Goal: Find specific page/section: Find specific page/section

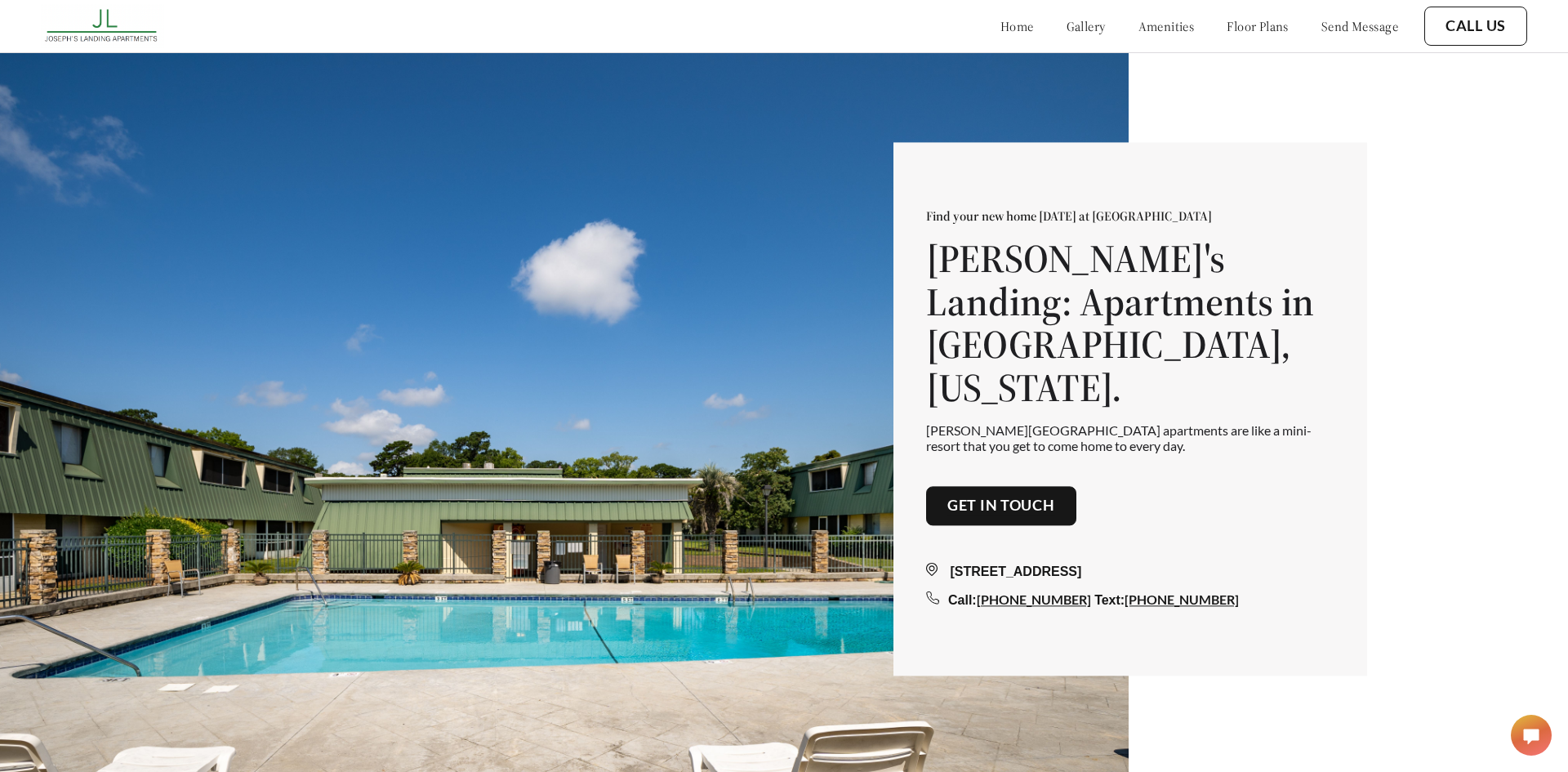
click at [1226, 33] on link "floor plans" at bounding box center [1257, 26] width 62 height 16
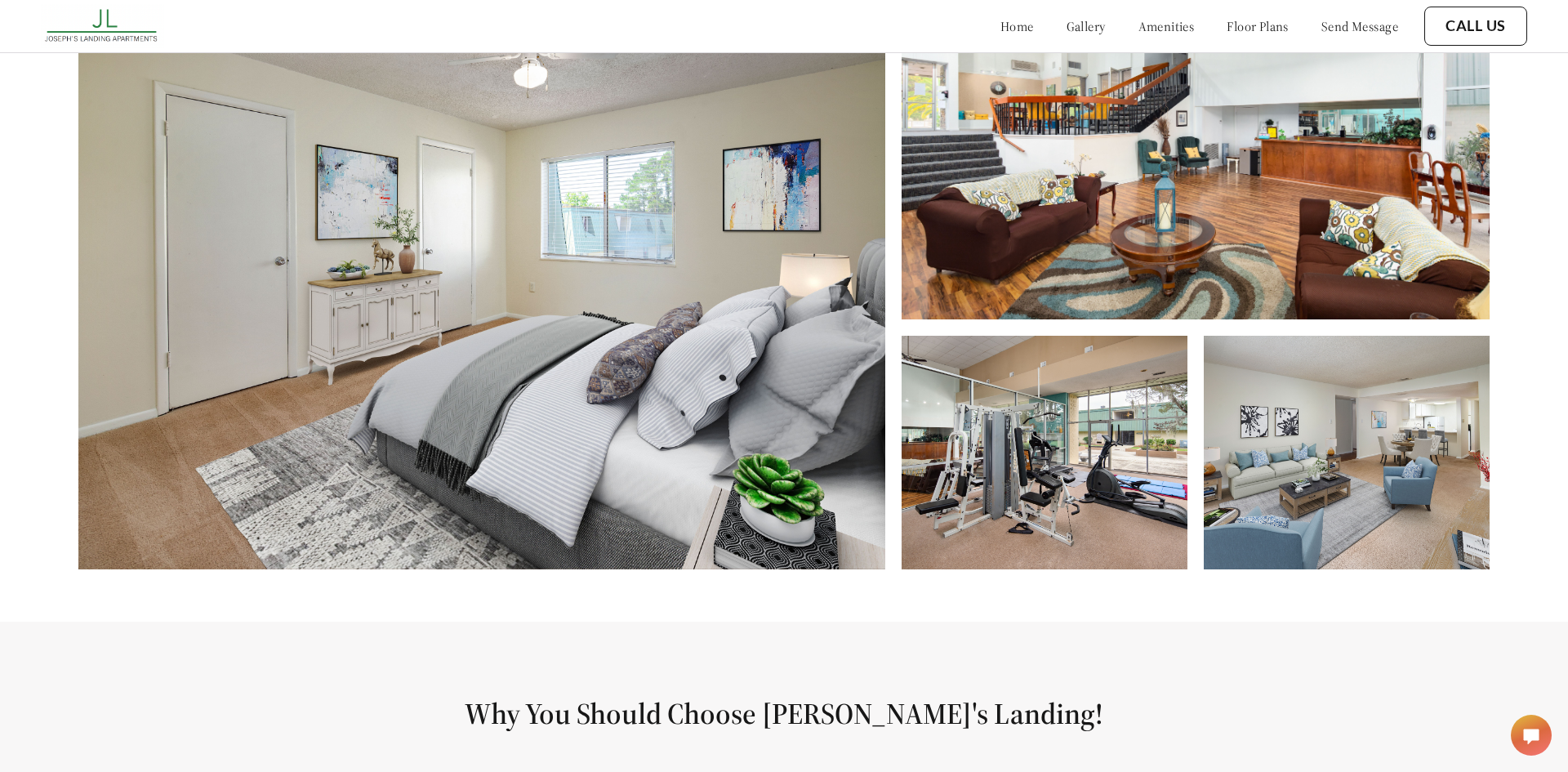
scroll to position [780, 0]
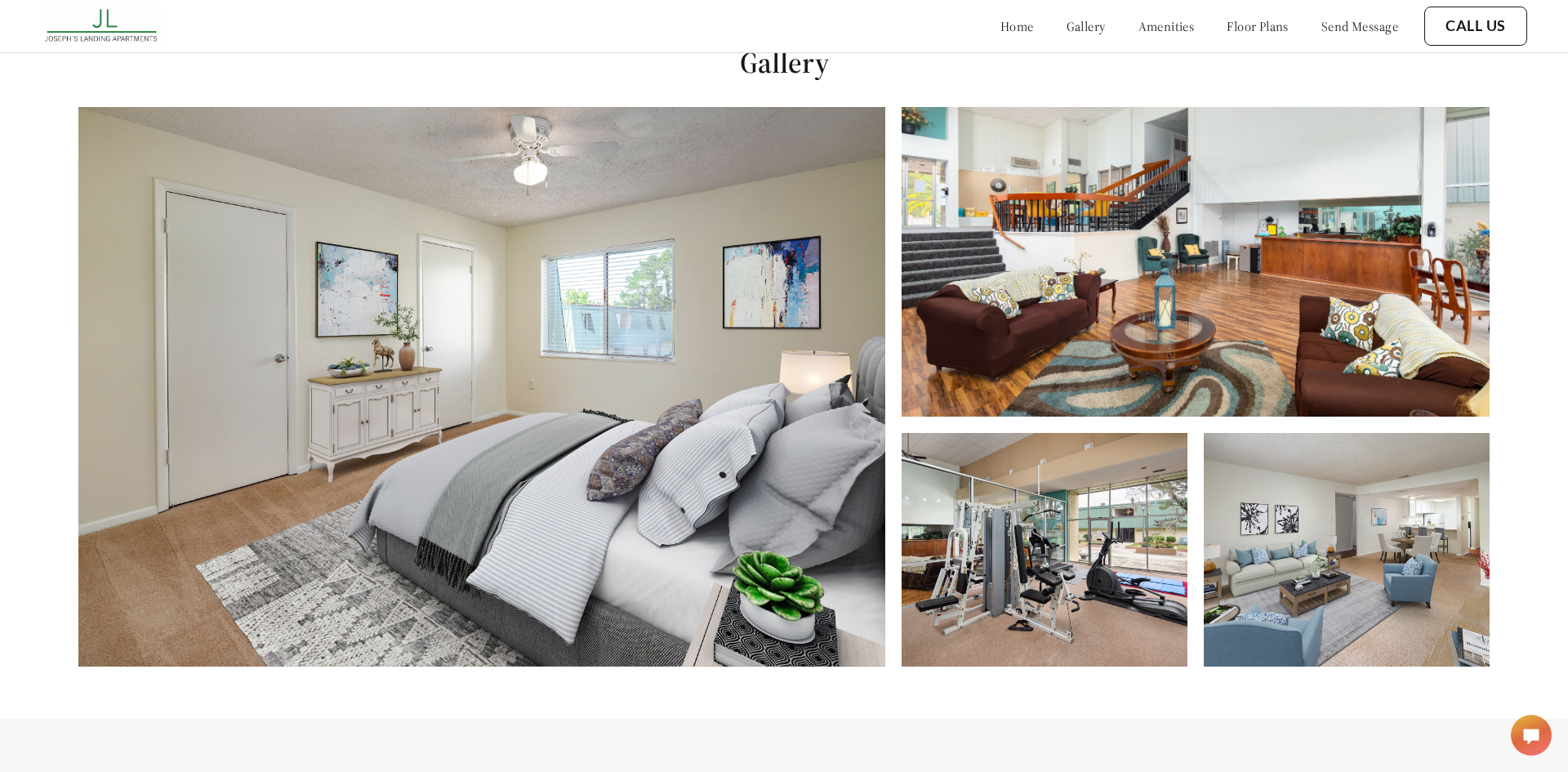
click at [1164, 26] on link "amenities" at bounding box center [1167, 26] width 56 height 16
